Goal: Task Accomplishment & Management: Manage account settings

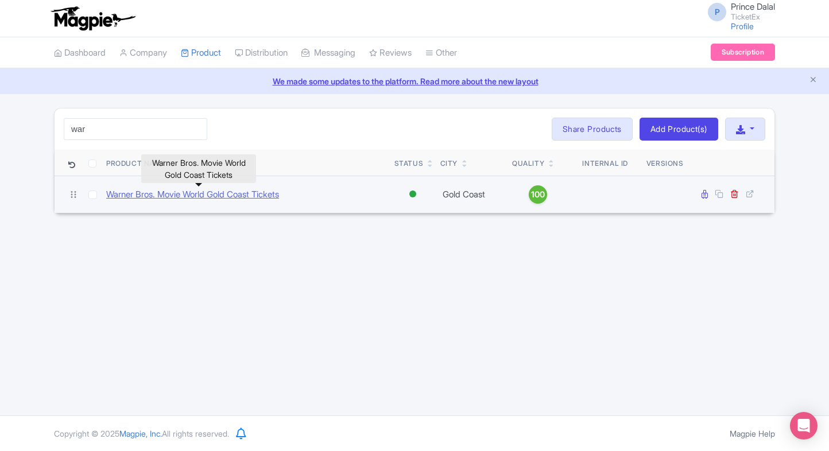
type input "war"
click at [144, 199] on link "Warner Bros. Movie World Gold Coast Tickets" at bounding box center [192, 194] width 173 height 13
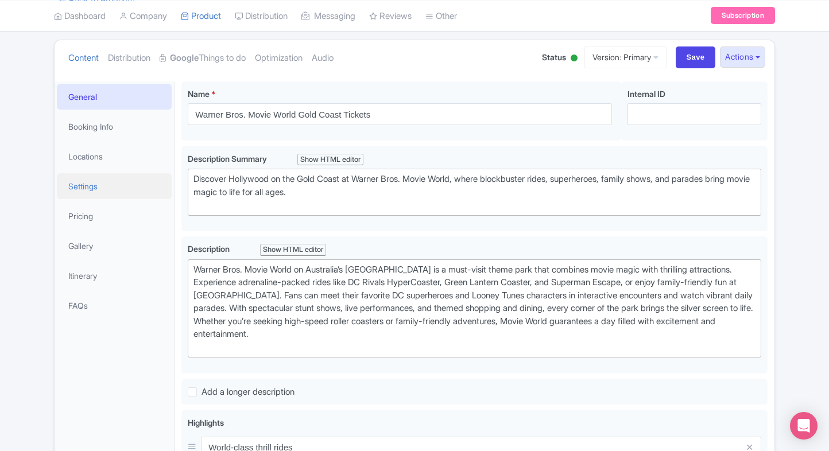
scroll to position [53, 0]
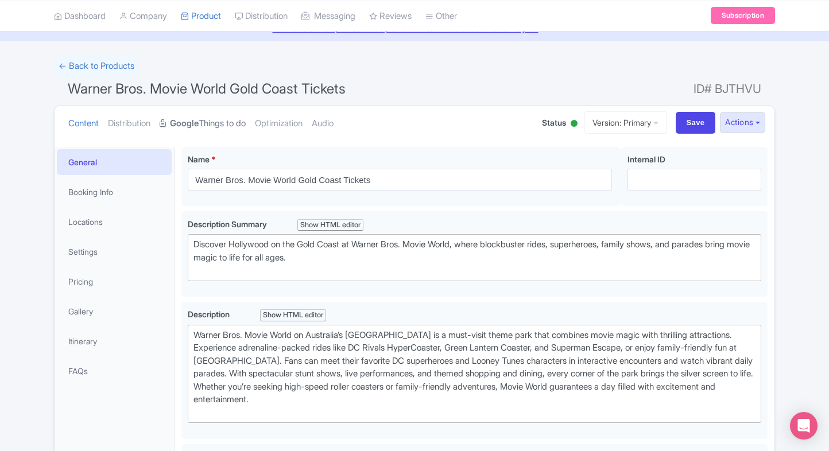
click at [191, 126] on strong "Google" at bounding box center [184, 123] width 29 height 13
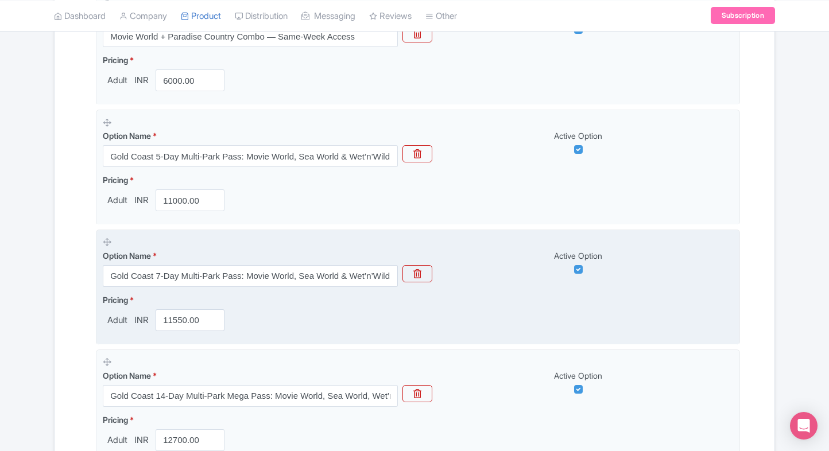
scroll to position [420, 0]
click at [169, 317] on input "11550.00" at bounding box center [190, 320] width 69 height 22
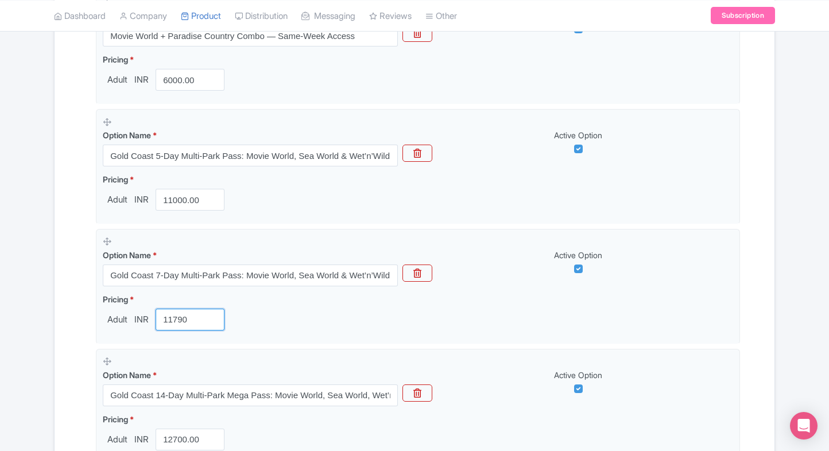
type input "11790"
click at [48, 323] on div "← Back to Products Warner Bros. Movie World Gold Coast Tickets ID# BJTHVU Conte…" at bounding box center [414, 191] width 735 height 1006
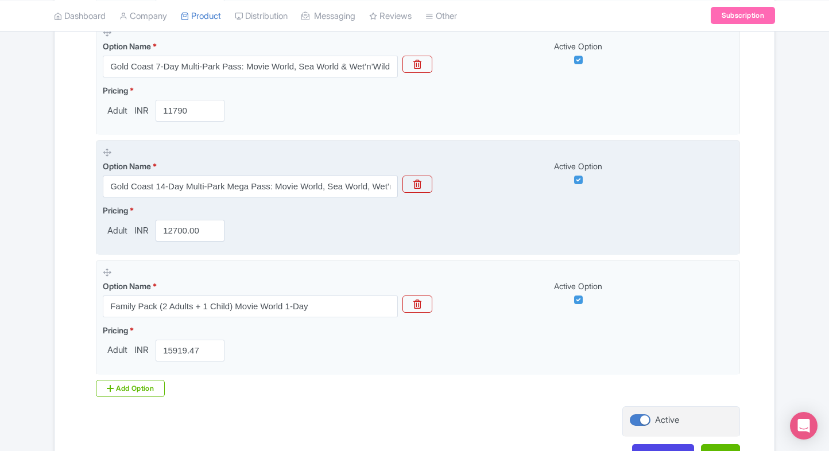
scroll to position [631, 0]
click at [176, 226] on input "12700.00" at bounding box center [190, 229] width 69 height 22
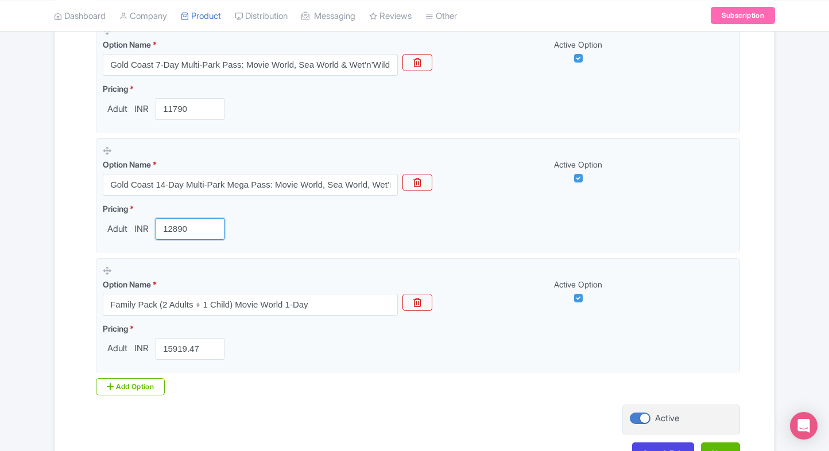
type input "12890"
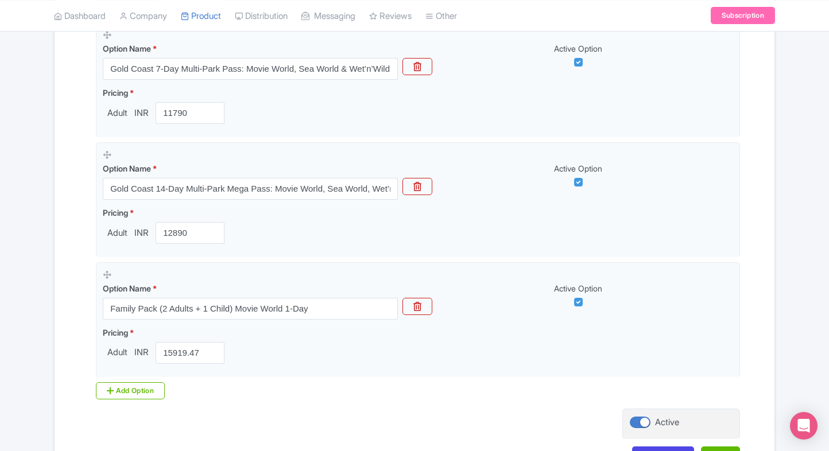
scroll to position [709, 0]
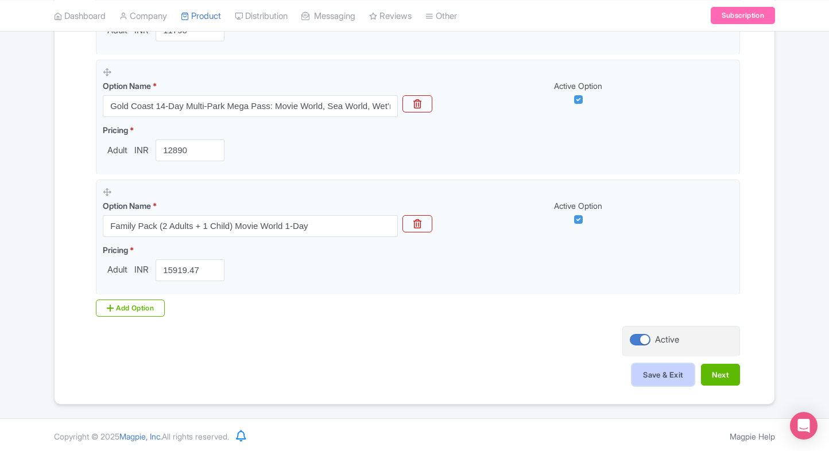
click at [664, 382] on button "Save & Exit" at bounding box center [663, 375] width 62 height 22
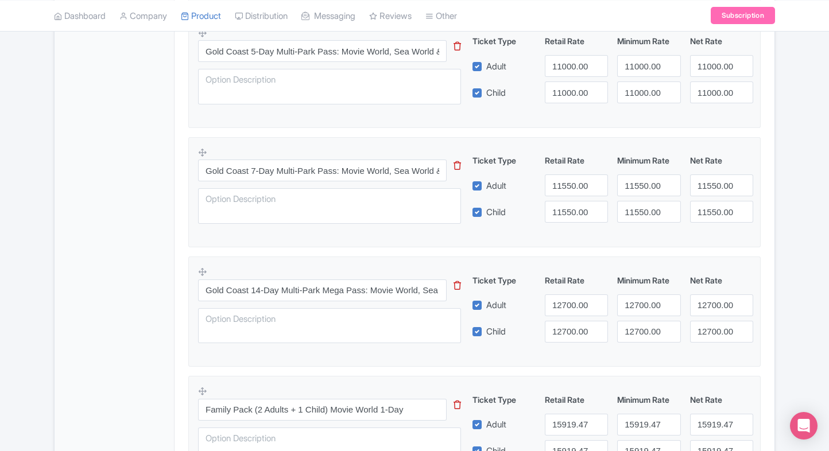
scroll to position [534, 0]
click at [578, 179] on input "11550.00" at bounding box center [576, 185] width 63 height 22
click at [564, 312] on input "12700.00" at bounding box center [576, 305] width 63 height 22
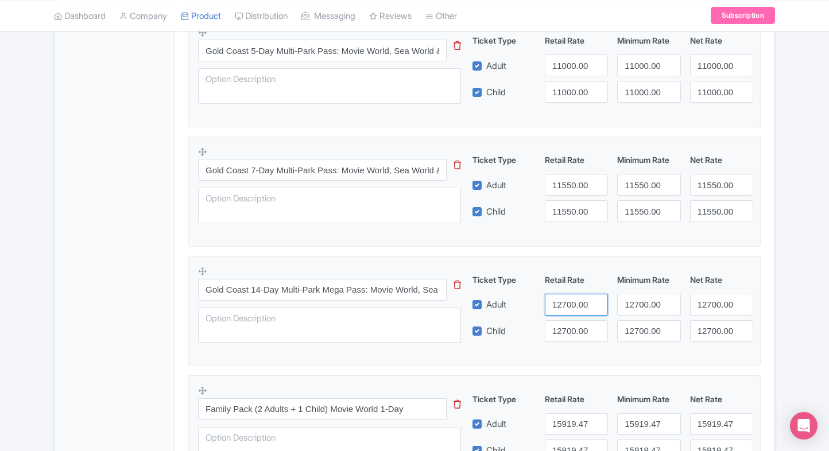
click at [564, 312] on input "12700.00" at bounding box center [576, 305] width 63 height 22
type input "12890"
click at [567, 329] on input "12700.00" at bounding box center [576, 331] width 63 height 22
paste input "89"
click at [567, 329] on input "12890" at bounding box center [576, 331] width 63 height 22
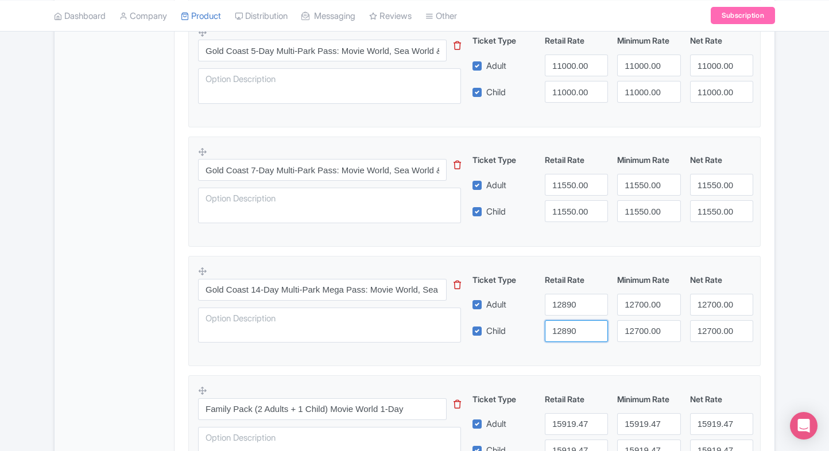
type input "12890"
click at [621, 307] on input "12700.00" at bounding box center [648, 305] width 63 height 22
paste input "89"
drag, startPoint x: 621, startPoint y: 307, endPoint x: 635, endPoint y: 335, distance: 31.6
click at [635, 335] on div "Ticket Type Retail Rate Minimum Rate Net Rate Adult 12890 12890 12700.00 Child …" at bounding box center [613, 308] width 277 height 68
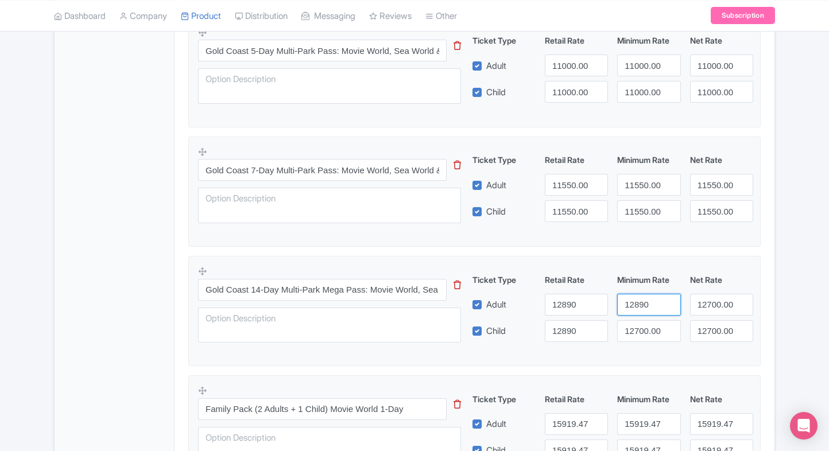
type input "12890"
click at [635, 335] on input "12700.00" at bounding box center [648, 331] width 63 height 22
paste input "89"
drag, startPoint x: 635, startPoint y: 335, endPoint x: 699, endPoint y: 304, distance: 70.3
click at [699, 304] on div "Ticket Type Retail Rate Minimum Rate Net Rate Adult 12890 12890 12700.00 Child …" at bounding box center [613, 308] width 277 height 68
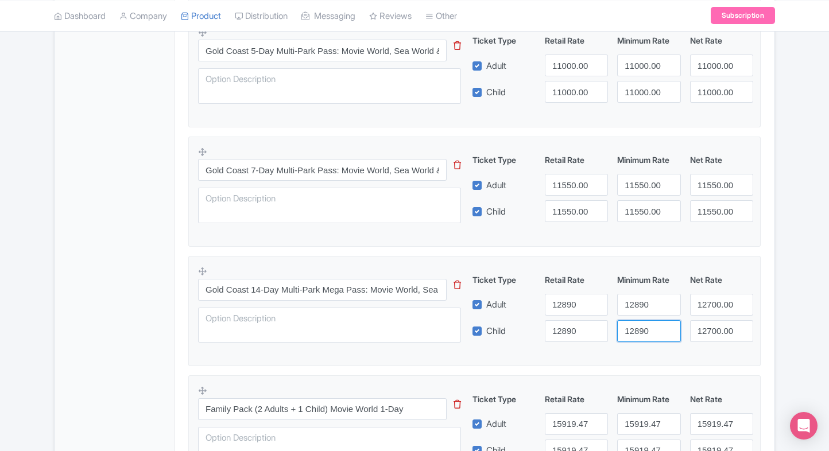
type input "12890"
click at [699, 304] on input "12700.00" at bounding box center [721, 305] width 63 height 22
paste input "89"
click at [699, 304] on input "12890" at bounding box center [721, 305] width 63 height 22
type input "12890"
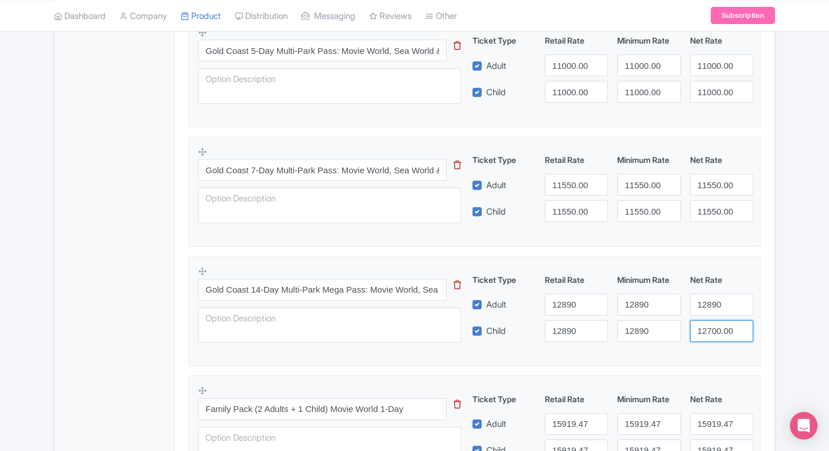
click at [710, 331] on input "12700.00" at bounding box center [721, 331] width 63 height 22
paste input "89"
click at [710, 331] on input "12890" at bounding box center [721, 331] width 63 height 22
type input "12890"
click at [739, 269] on div "Gold Coast 14-Day Multi-Park Mega Pass: Movie World, Sea World, Wet’n’Wild and …" at bounding box center [474, 308] width 553 height 84
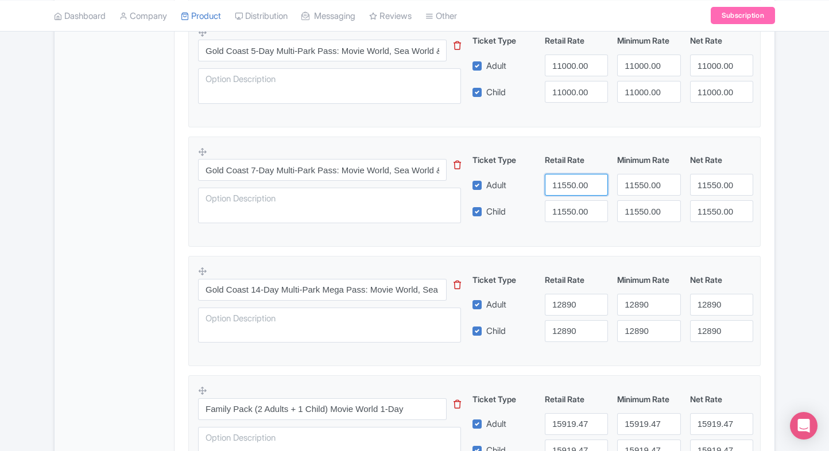
click at [572, 191] on input "11550.00" at bounding box center [576, 185] width 63 height 22
paste input "79"
type input "11790"
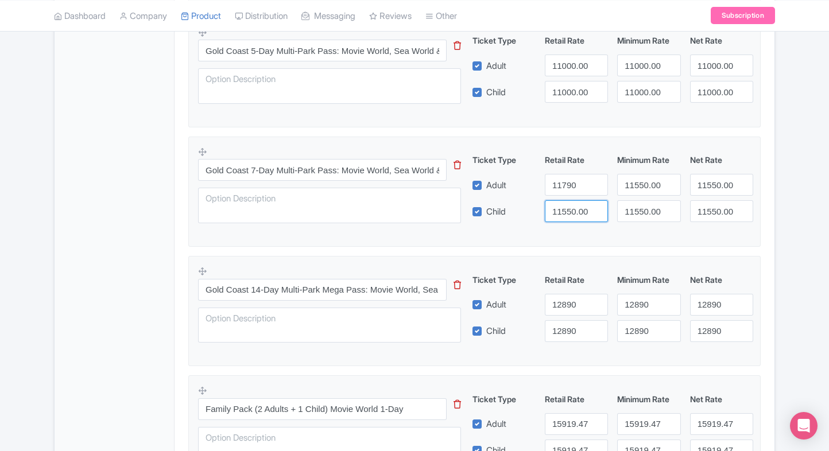
paste input "11790"
click at [566, 214] on input "11550.00" at bounding box center [576, 211] width 63 height 22
drag, startPoint x: 566, startPoint y: 214, endPoint x: 614, endPoint y: 190, distance: 53.7
click at [614, 190] on div "Ticket Type Retail Rate Minimum Rate Net Rate Adult 11790 11550.00 11550.00 Chi…" at bounding box center [613, 188] width 277 height 68
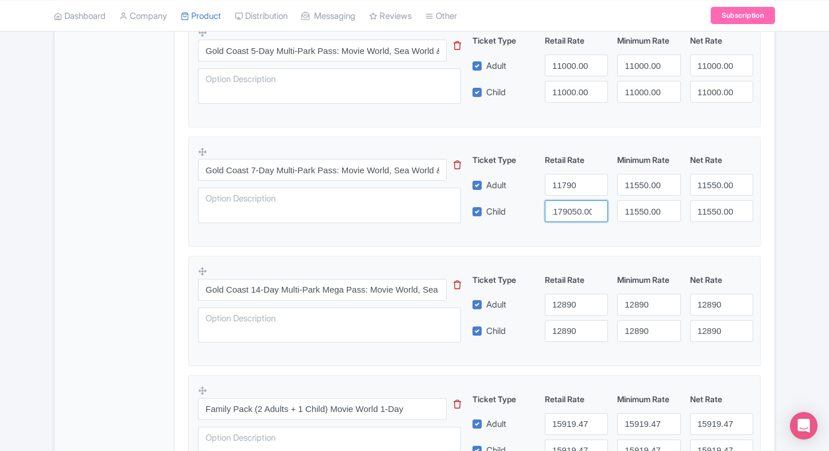
paste input "79"
type input "11790"
click at [626, 184] on input "11550.00" at bounding box center [648, 185] width 63 height 22
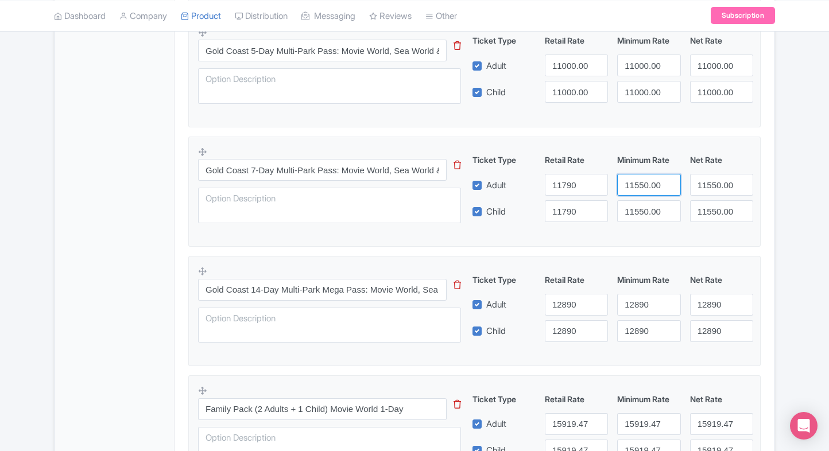
paste input "79"
type input "11790"
click at [634, 203] on input "11550.00" at bounding box center [648, 211] width 63 height 22
paste input "79"
drag, startPoint x: 634, startPoint y: 203, endPoint x: 695, endPoint y: 187, distance: 63.6
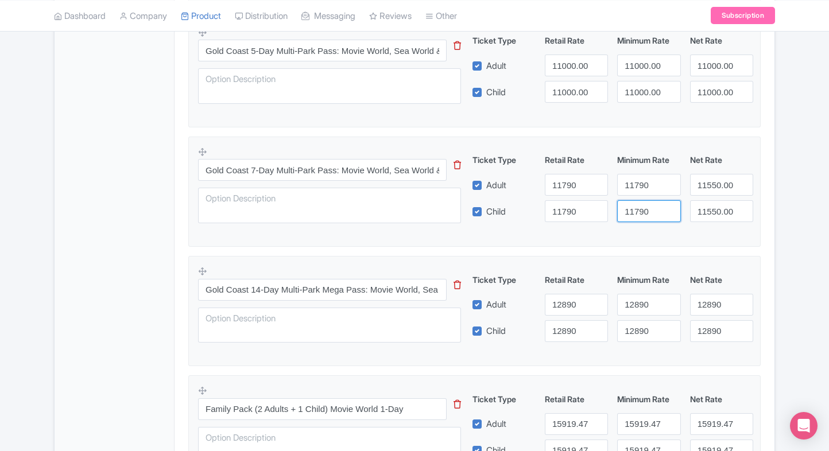
click at [695, 187] on div "Ticket Type Retail Rate Minimum Rate Net Rate Adult 11790 11790 11550.00 Child …" at bounding box center [613, 188] width 277 height 68
type input "11790"
click at [695, 187] on input "11550.00" at bounding box center [721, 185] width 63 height 22
paste input "79"
click at [695, 187] on input "11790" at bounding box center [721, 185] width 63 height 22
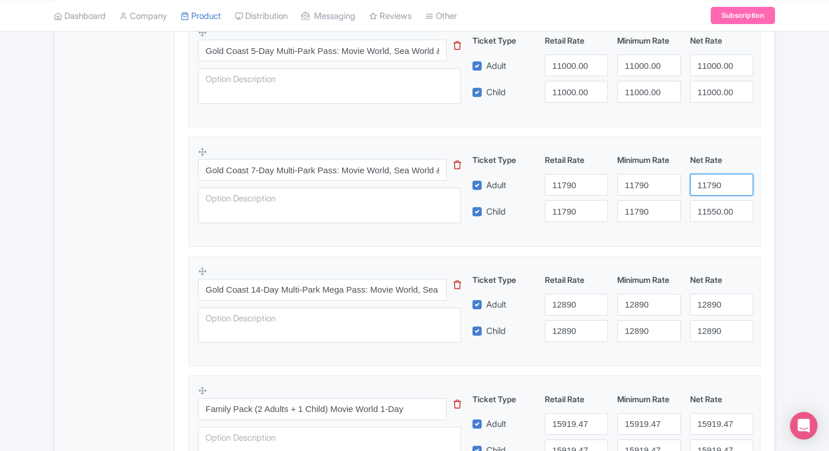
type input "11790"
click at [705, 199] on div "Ticket Type Retail Rate Minimum Rate Net Rate Adult 11790 11790 11790 Child 117…" at bounding box center [613, 188] width 277 height 68
click at [709, 210] on input "11550.00" at bounding box center [721, 211] width 63 height 22
paste input "79"
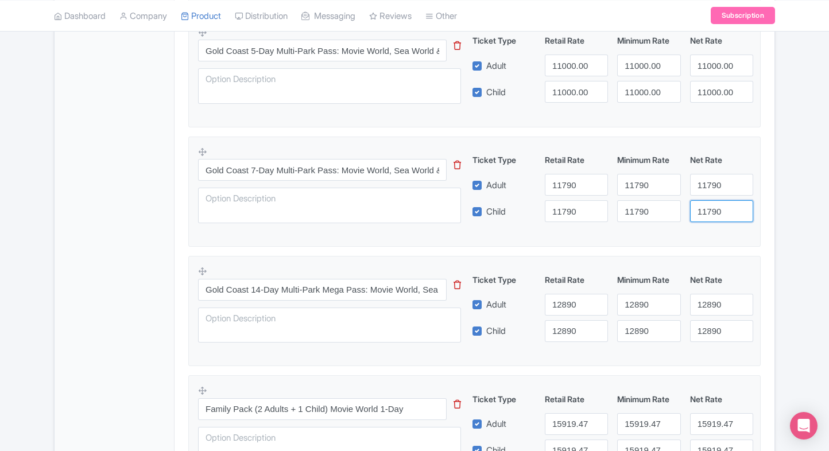
click at [709, 210] on input "11790" at bounding box center [721, 211] width 63 height 22
type input "11790"
click at [767, 208] on div "Product Options i Movie World + Paradise Country Combo — Same-Week Access This …" at bounding box center [474, 197] width 586 height 630
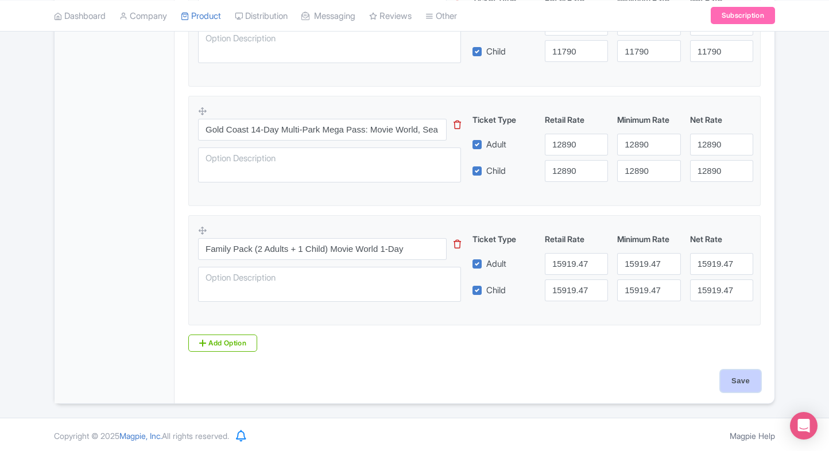
click at [739, 378] on input "Save" at bounding box center [740, 381] width 40 height 22
type input "Saving..."
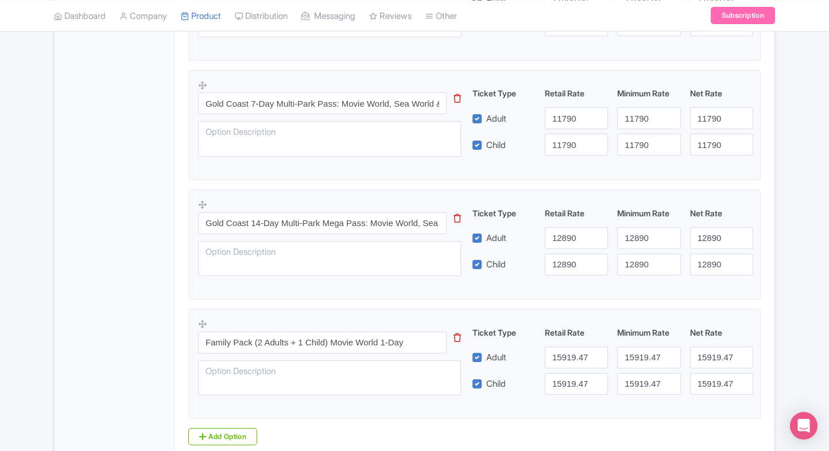
scroll to position [600, 0]
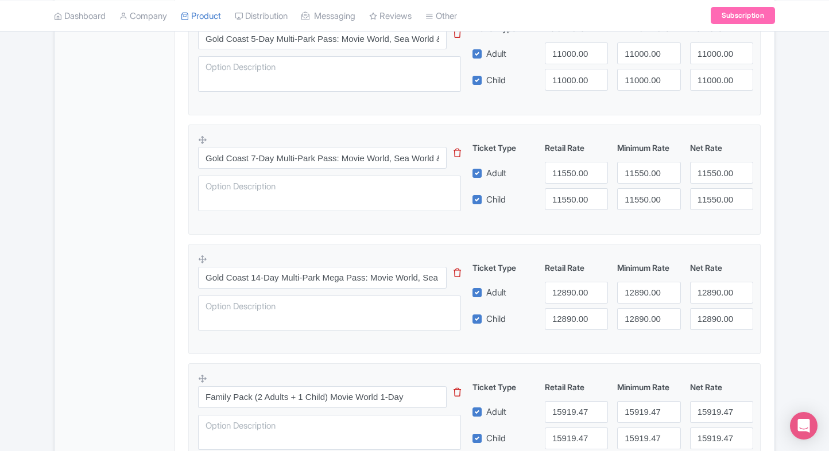
scroll to position [512, 0]
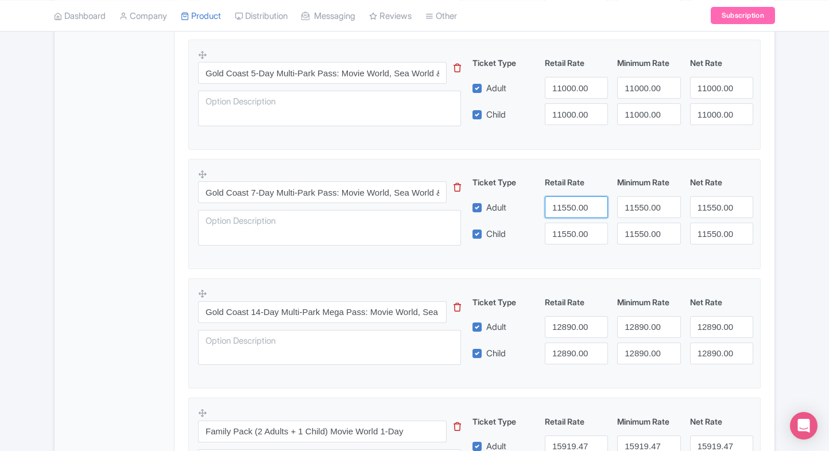
click at [559, 205] on input "11550.00" at bounding box center [576, 207] width 63 height 22
type input "11790"
click at [571, 228] on input "11550.00" at bounding box center [576, 234] width 63 height 22
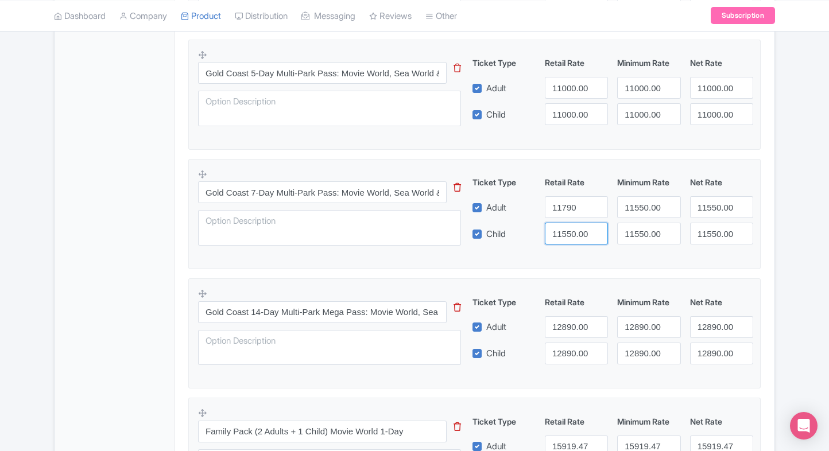
click at [571, 228] on input "11550.00" at bounding box center [576, 234] width 63 height 22
paste input "79"
click at [571, 228] on input "11790" at bounding box center [576, 234] width 63 height 22
type input "11790"
click at [635, 203] on input "11550.00" at bounding box center [648, 207] width 63 height 22
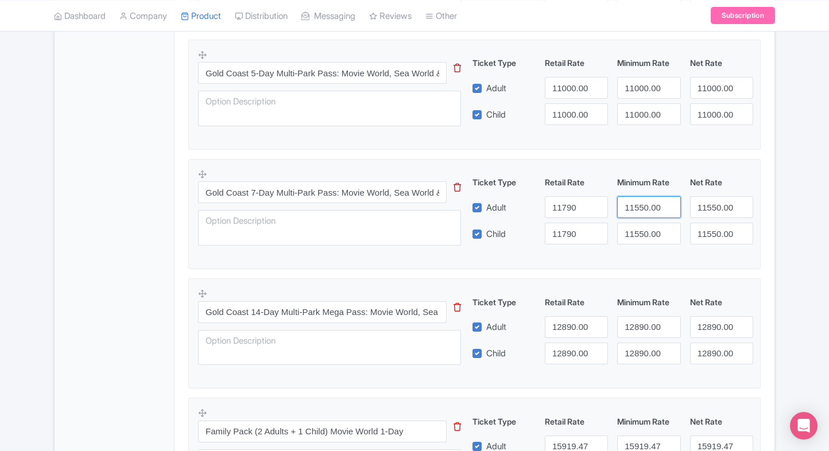
click at [635, 203] on input "11550.00" at bounding box center [648, 207] width 63 height 22
paste input "79"
drag, startPoint x: 635, startPoint y: 203, endPoint x: 650, endPoint y: 245, distance: 43.7
click at [650, 245] on div "Gold Coast 7-Day Multi-Park Pass: Movie World, Sea World & Wet’n’Wild This tip …" at bounding box center [474, 211] width 553 height 84
type input "11790"
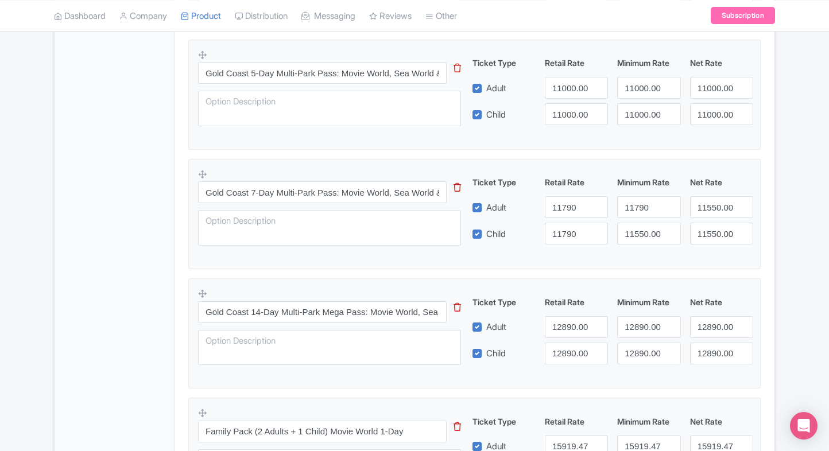
click at [650, 245] on div "Gold Coast 7-Day Multi-Park Pass: Movie World, Sea World & Wet’n’Wild This tip …" at bounding box center [474, 211] width 553 height 84
click at [633, 236] on input "11550.00" at bounding box center [648, 234] width 63 height 22
paste input "79"
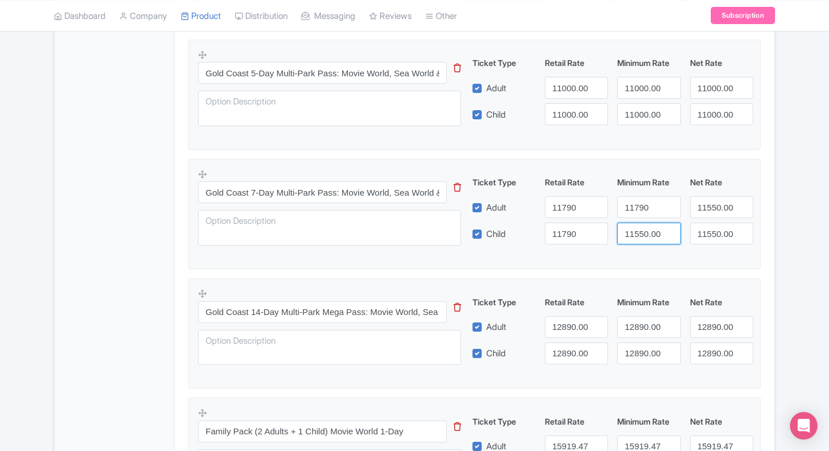
click at [633, 236] on input "11550.00" at bounding box center [648, 234] width 63 height 22
type input "11790"
click at [705, 215] on input "11550.00" at bounding box center [721, 207] width 63 height 22
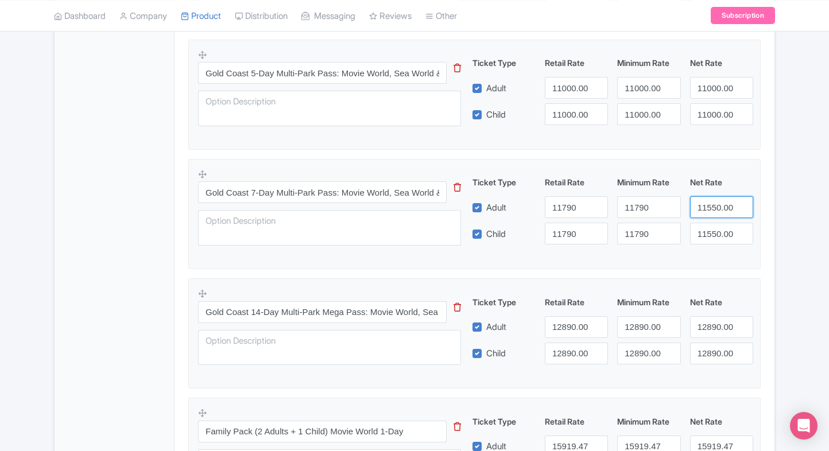
paste input "79"
type input "11790"
click at [716, 235] on input "11550.00" at bounding box center [721, 234] width 63 height 22
paste input "79"
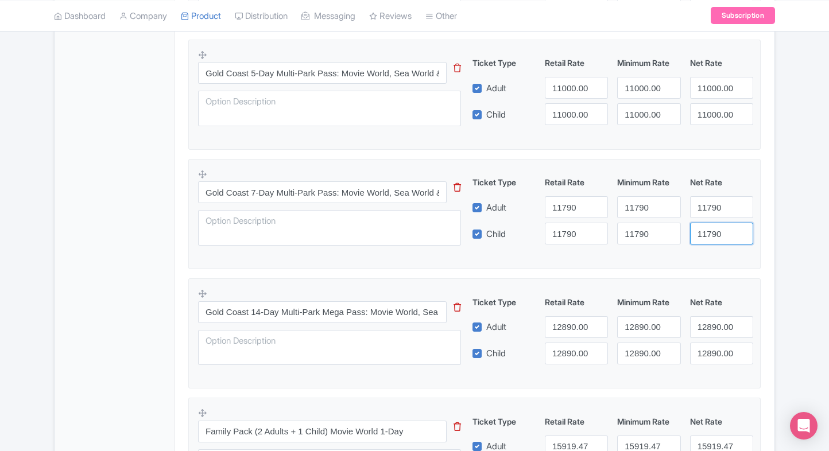
click at [716, 235] on input "11790" at bounding box center [721, 234] width 63 height 22
type input "11790"
click at [777, 231] on div "Success Product updated successfully ← Back to Products Warner Bros. Movie Worl…" at bounding box center [414, 91] width 735 height 991
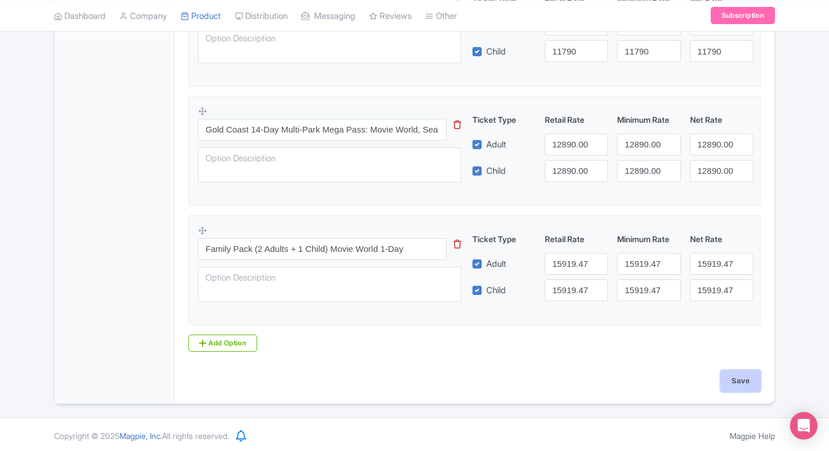
click at [731, 378] on input "Save" at bounding box center [740, 381] width 40 height 22
type input "Saving..."
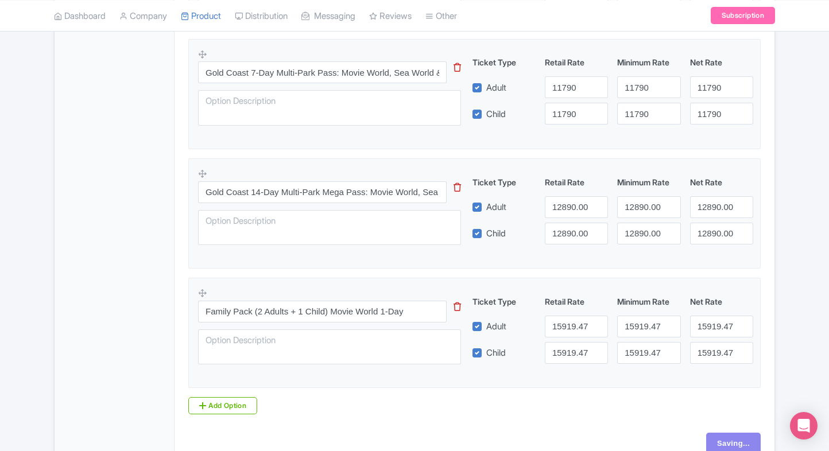
scroll to position [633, 0]
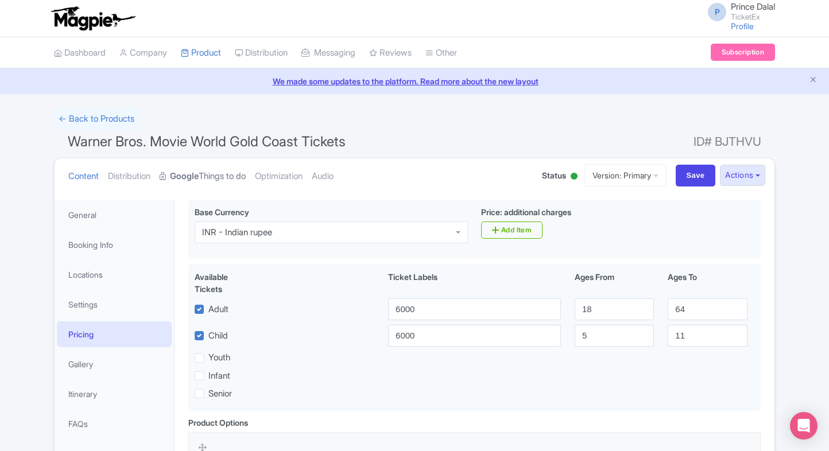
click at [207, 173] on link "Google Things to do" at bounding box center [203, 176] width 86 height 36
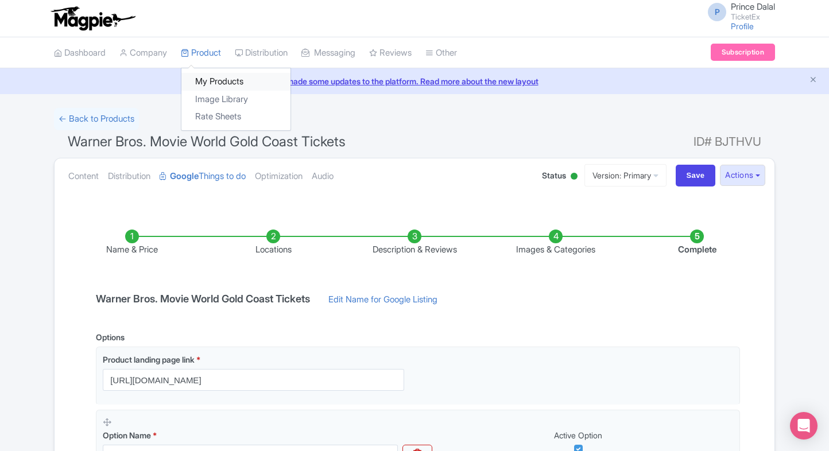
click at [215, 76] on link "My Products" at bounding box center [235, 82] width 109 height 18
